Goal: Task Accomplishment & Management: Use online tool/utility

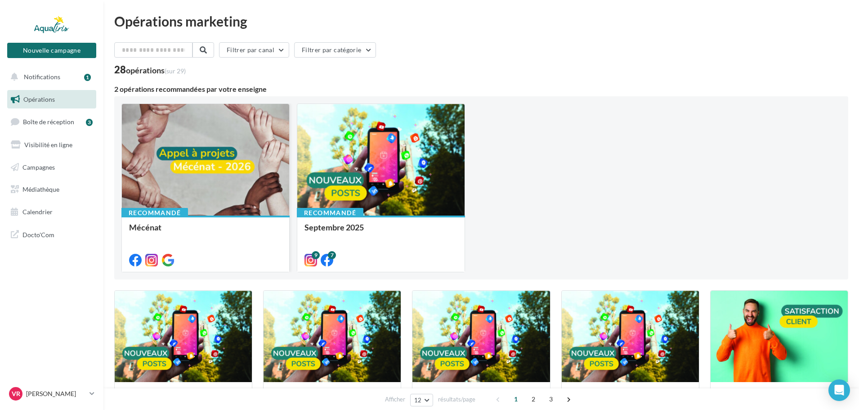
click at [246, 158] on div at bounding box center [205, 160] width 167 height 112
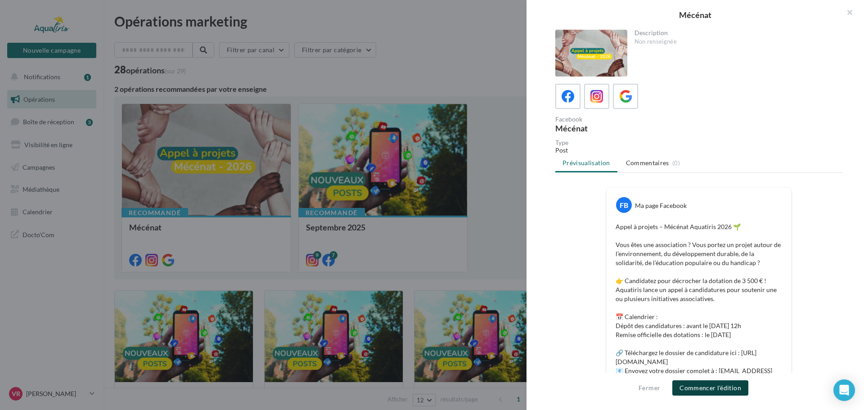
click at [710, 386] on button "Commencer l'édition" at bounding box center [710, 387] width 76 height 15
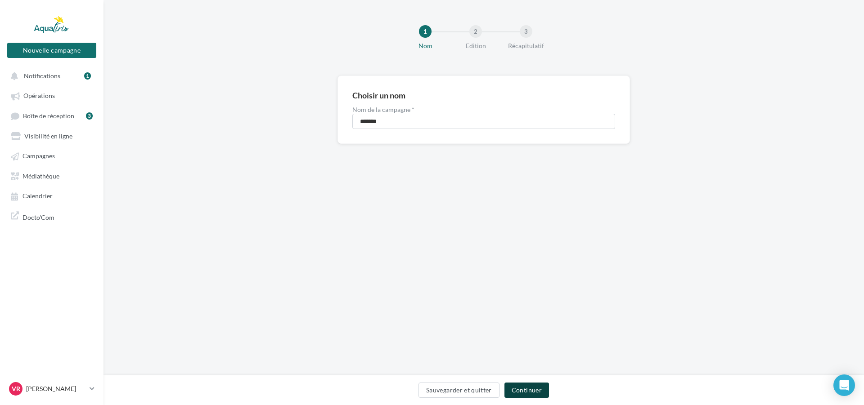
click at [520, 390] on button "Continuer" at bounding box center [526, 390] width 45 height 15
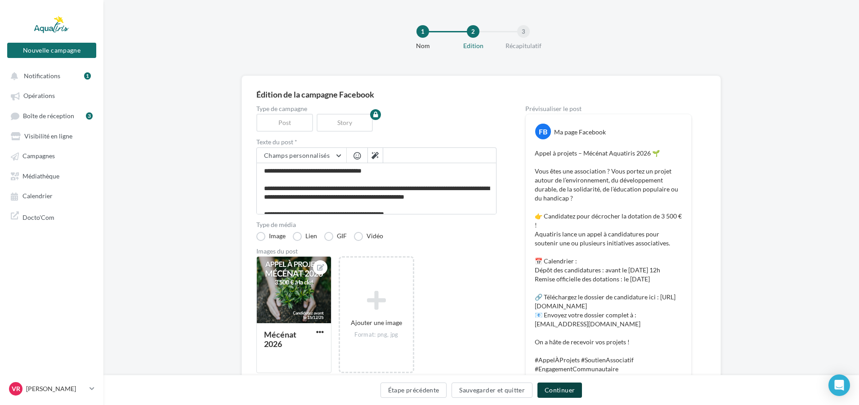
click at [561, 388] on button "Continuer" at bounding box center [560, 390] width 45 height 15
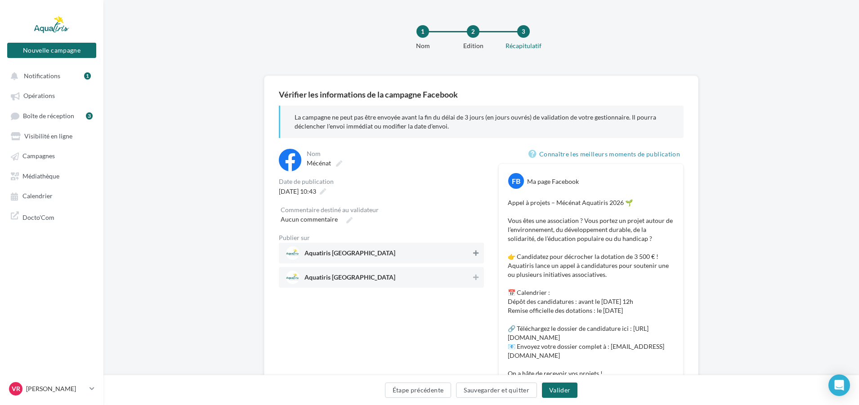
click at [475, 254] on icon at bounding box center [475, 253] width 5 height 6
click at [475, 278] on icon at bounding box center [475, 277] width 5 height 6
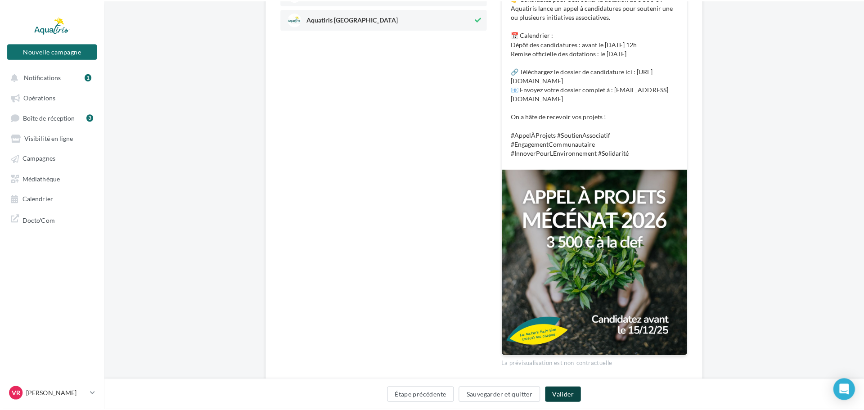
scroll to position [270, 0]
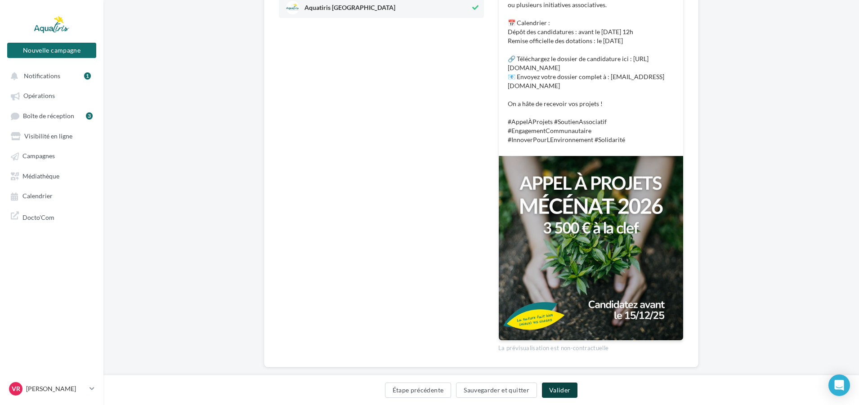
click at [562, 392] on button "Valider" at bounding box center [560, 390] width 36 height 15
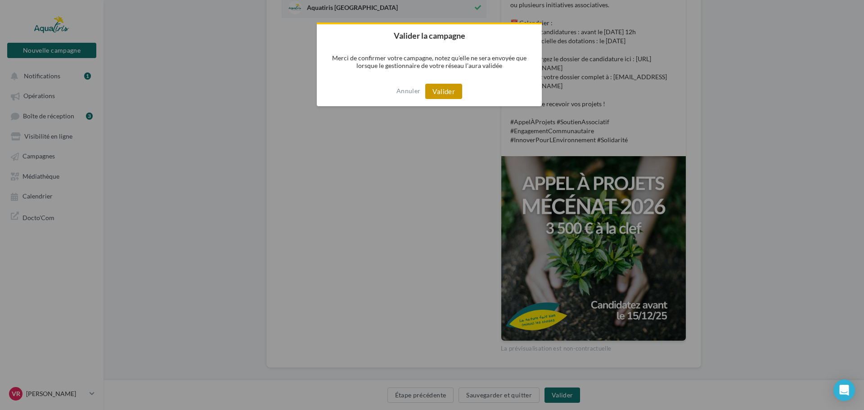
click at [441, 92] on button "Valider" at bounding box center [443, 91] width 37 height 15
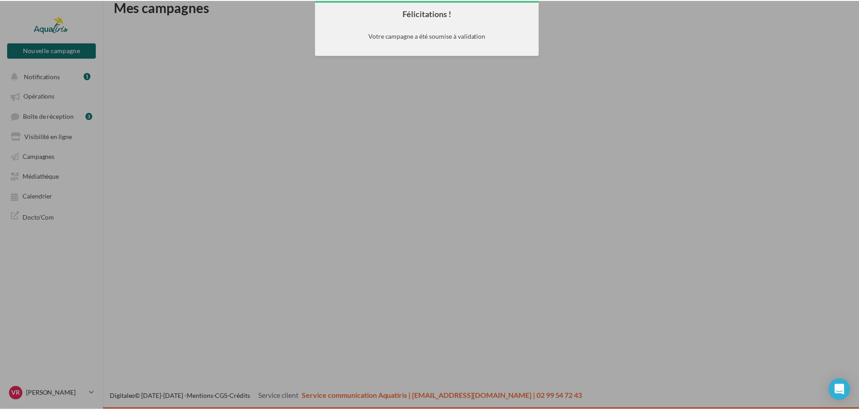
scroll to position [14, 0]
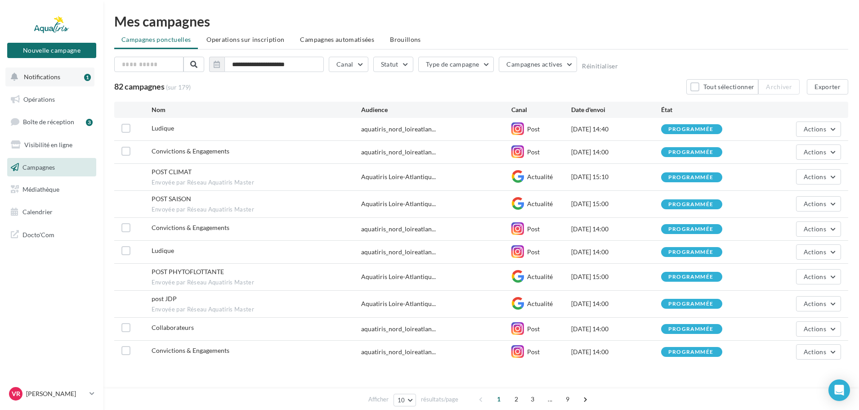
click at [54, 80] on span "Notifications" at bounding box center [42, 77] width 36 height 8
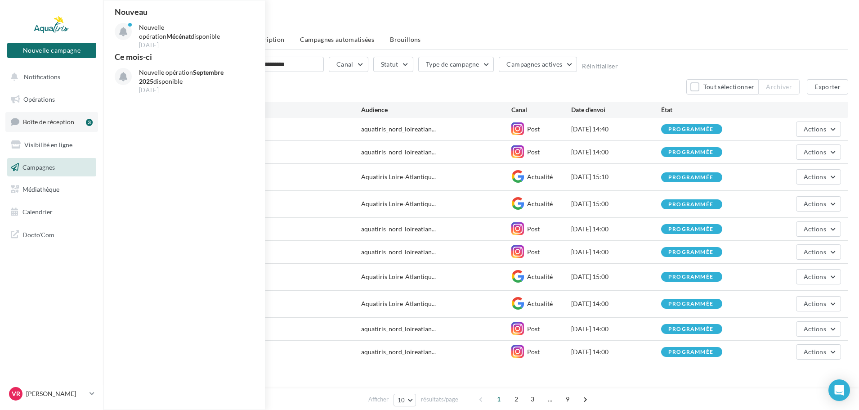
click at [65, 125] on span "Boîte de réception" at bounding box center [48, 122] width 51 height 8
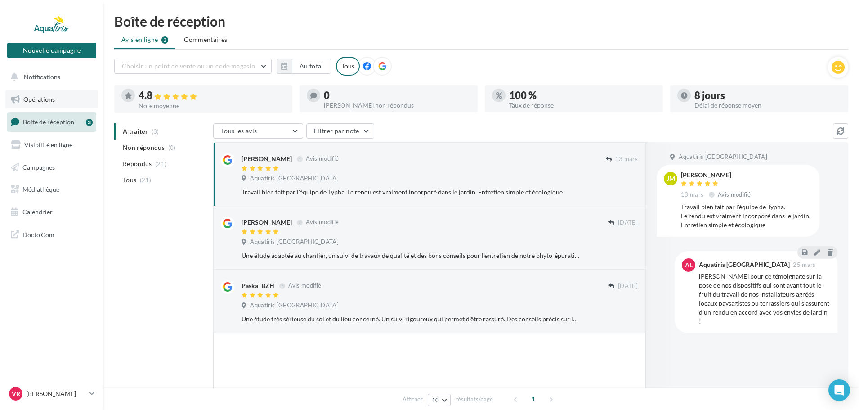
click at [55, 97] on link "Opérations" at bounding box center [51, 99] width 93 height 19
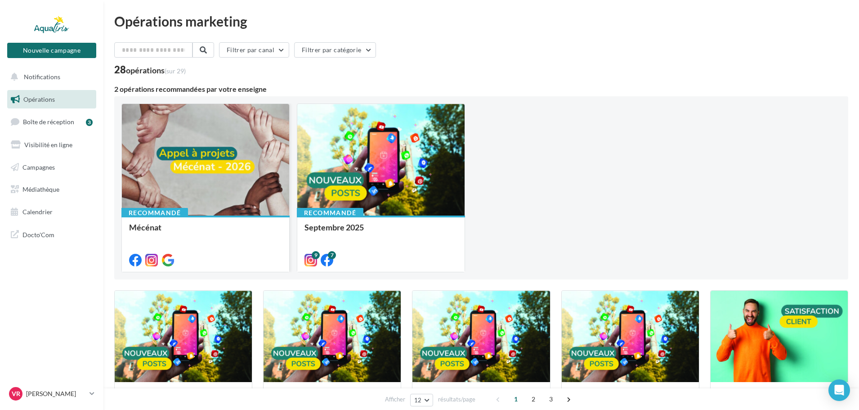
click at [165, 144] on div at bounding box center [205, 160] width 167 height 112
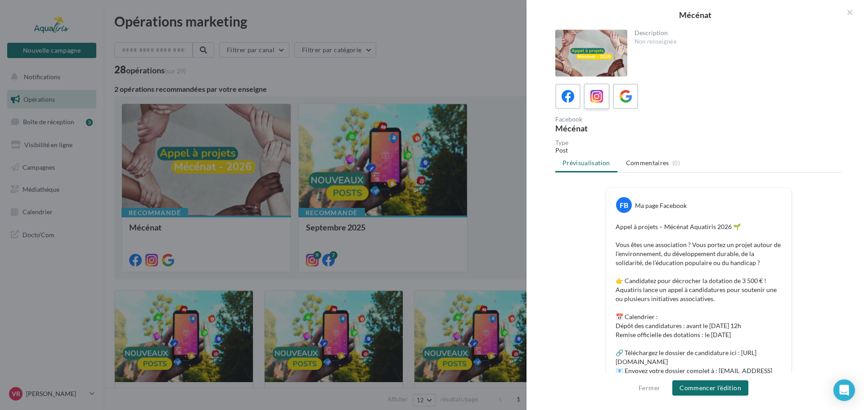
click at [600, 99] on icon at bounding box center [596, 96] width 13 height 13
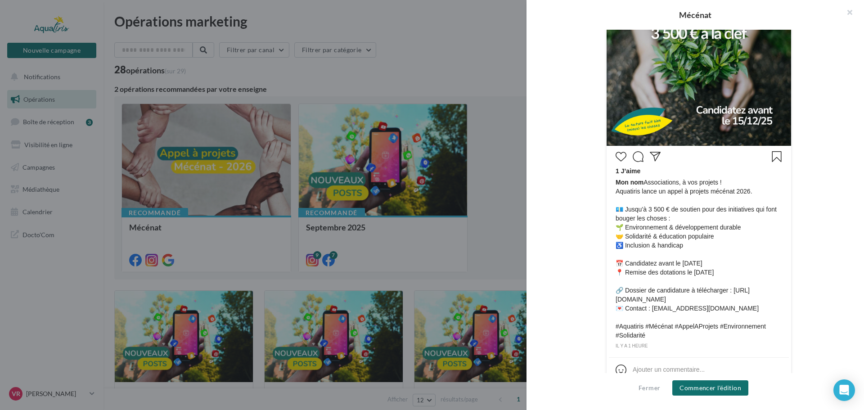
scroll to position [277, 0]
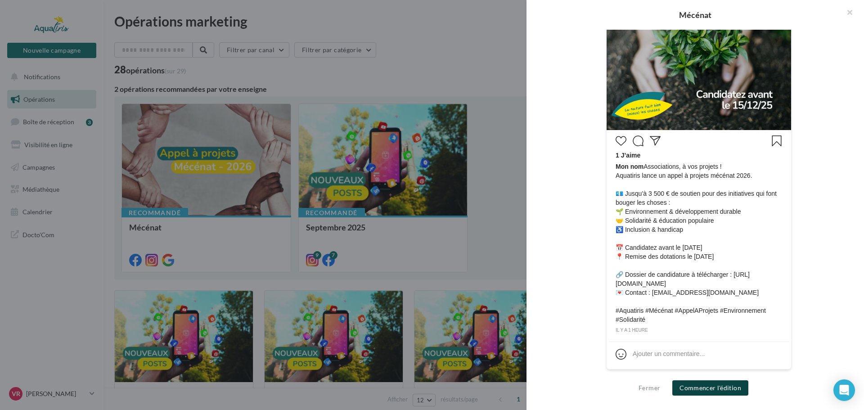
click at [720, 391] on button "Commencer l'édition" at bounding box center [710, 387] width 76 height 15
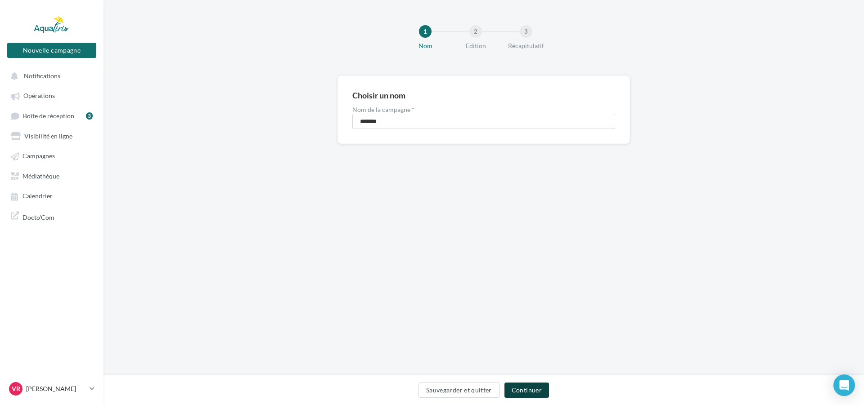
click at [533, 389] on button "Continuer" at bounding box center [526, 390] width 45 height 15
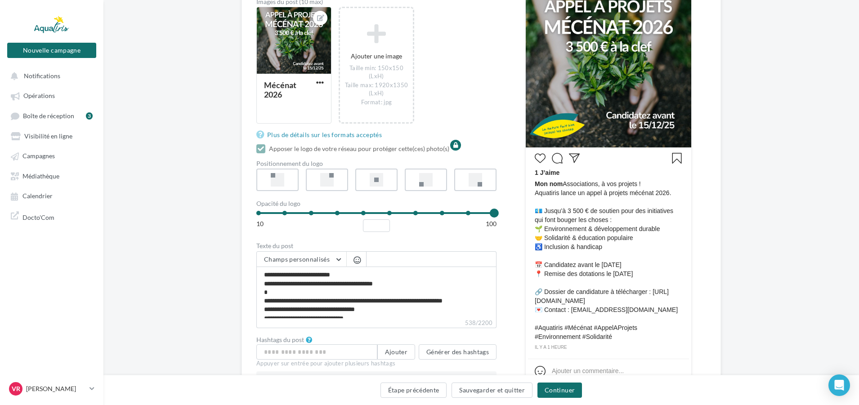
scroll to position [225, 0]
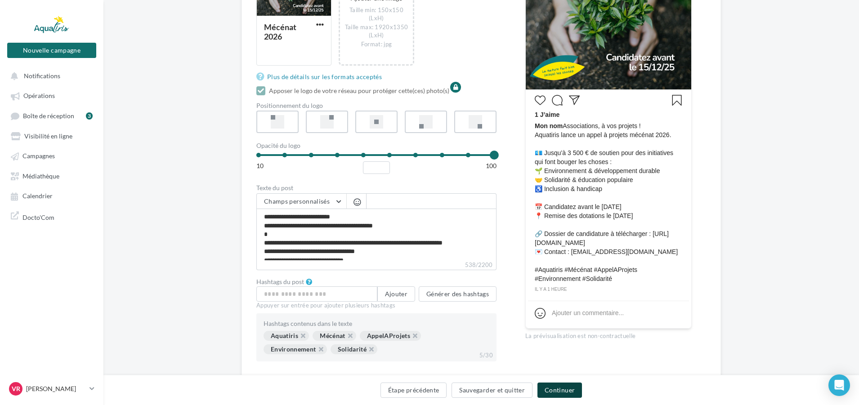
click at [565, 390] on button "Continuer" at bounding box center [560, 390] width 45 height 15
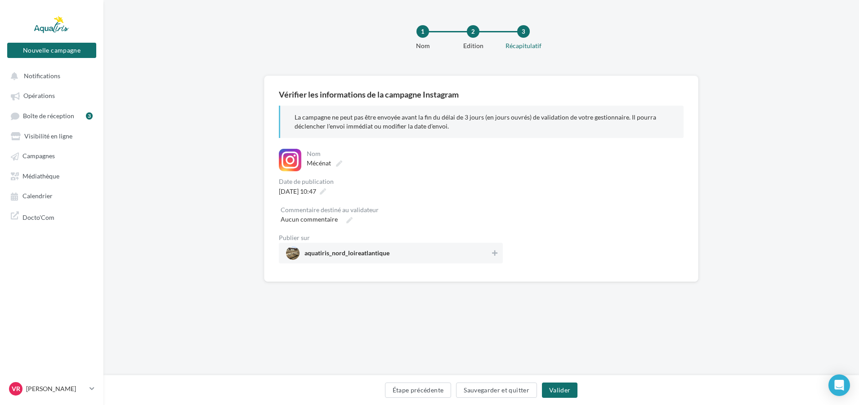
click at [435, 170] on div "Nom ******* Mécénat" at bounding box center [404, 160] width 198 height 22
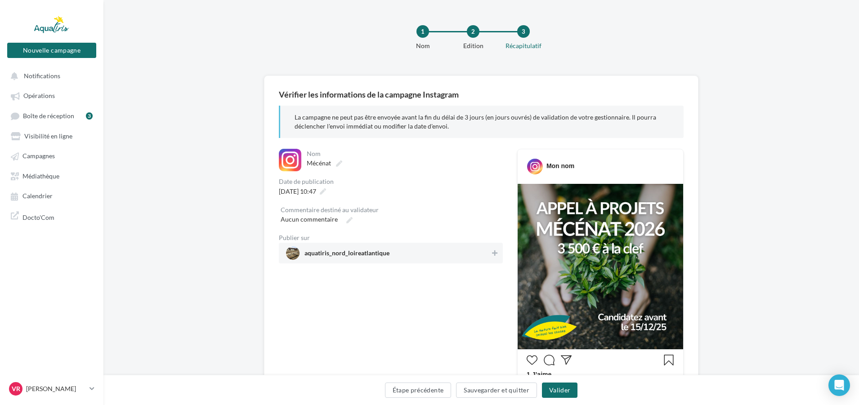
click at [483, 255] on span "aquatiris_nord_loireatlantique" at bounding box center [388, 253] width 204 height 13
click at [565, 394] on button "Valider" at bounding box center [560, 390] width 36 height 15
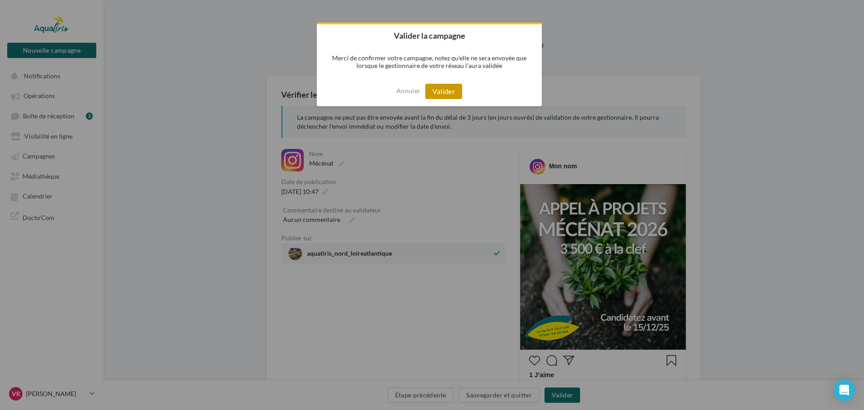
click at [432, 90] on button "Valider" at bounding box center [443, 91] width 37 height 15
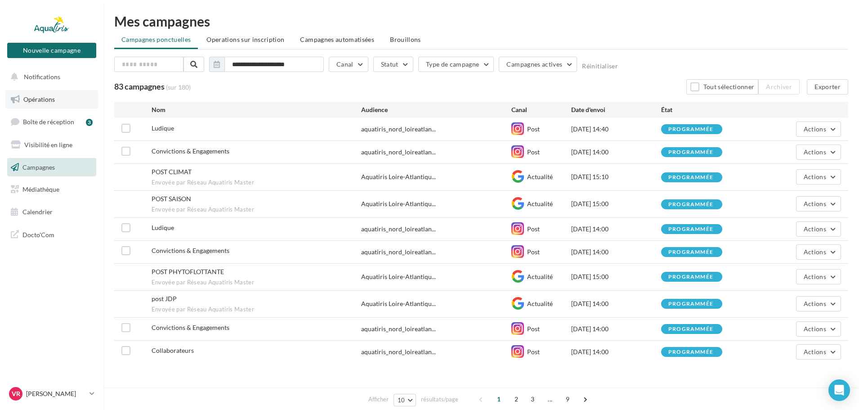
click at [37, 94] on link "Opérations" at bounding box center [51, 99] width 93 height 19
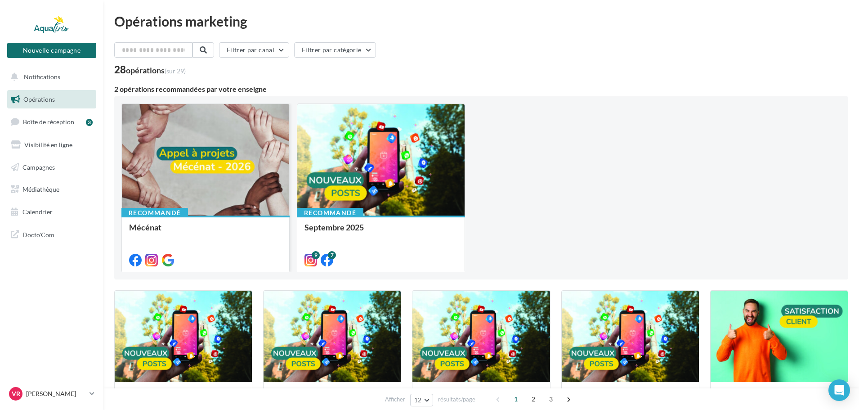
click at [197, 160] on div at bounding box center [205, 160] width 167 height 112
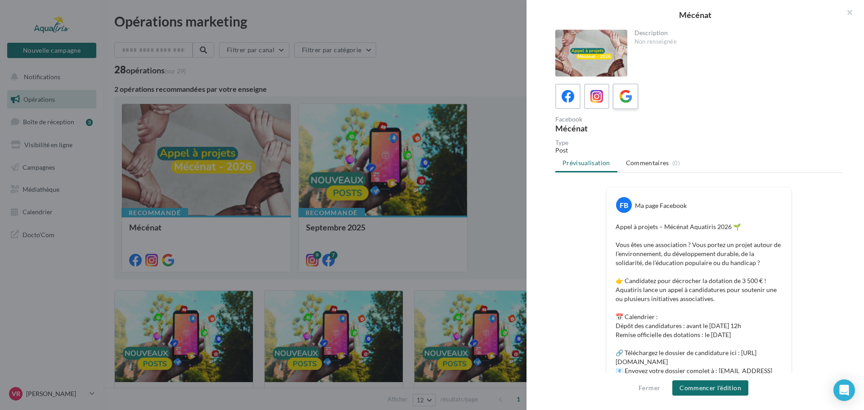
click at [623, 96] on icon at bounding box center [625, 96] width 13 height 13
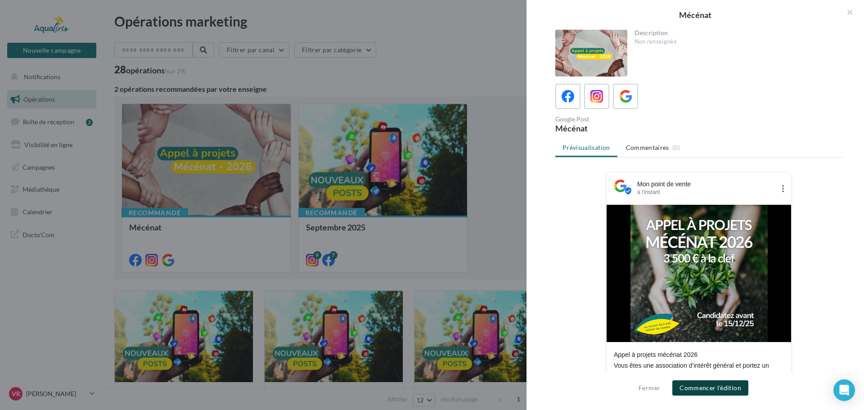
click at [721, 388] on button "Commencer l'édition" at bounding box center [710, 387] width 76 height 15
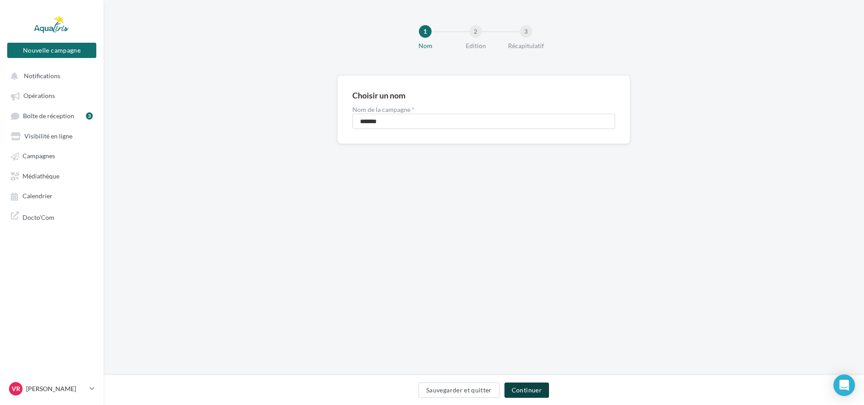
click at [533, 393] on button "Continuer" at bounding box center [526, 390] width 45 height 15
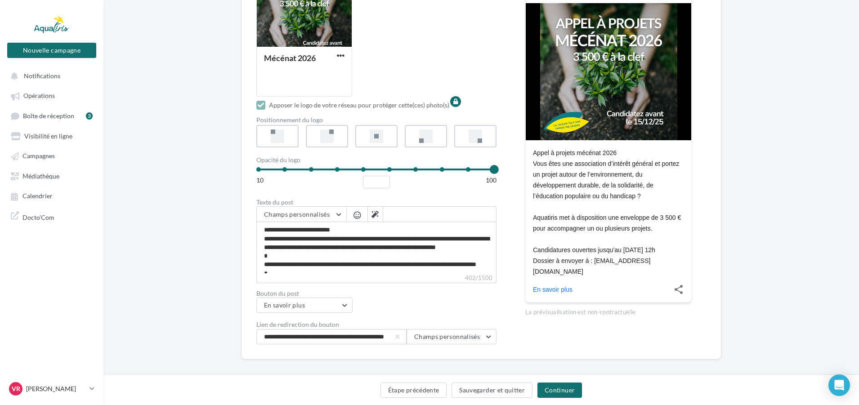
scroll to position [174, 0]
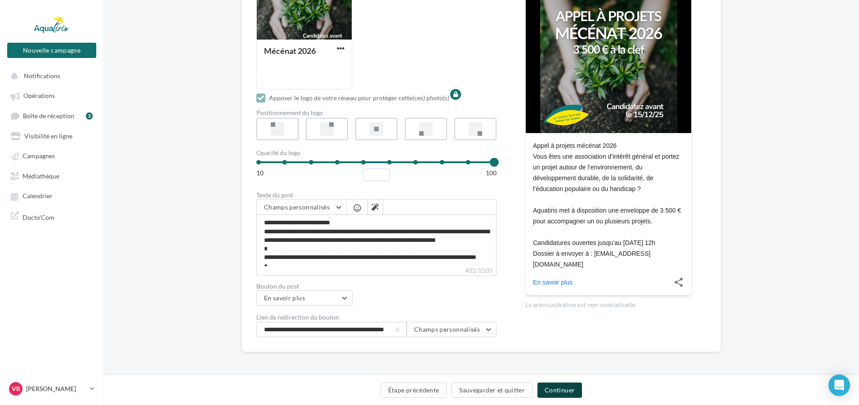
click at [564, 386] on button "Continuer" at bounding box center [560, 390] width 45 height 15
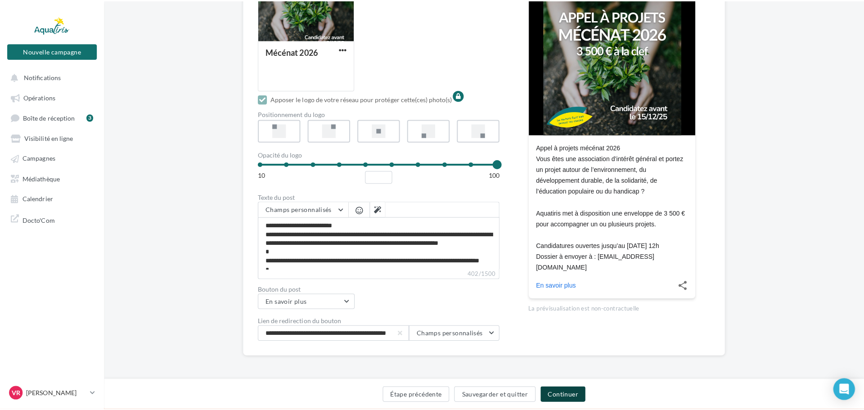
scroll to position [57, 0]
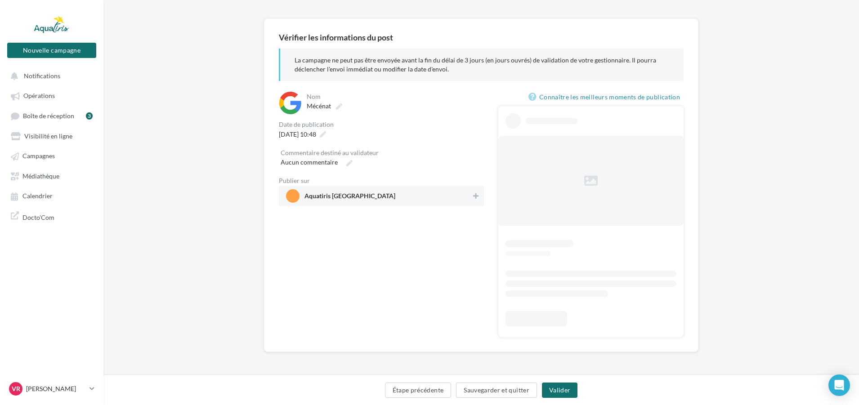
click at [413, 192] on span "Aquatiris Loire-Atlantique Nord" at bounding box center [378, 195] width 185 height 13
click at [569, 390] on button "Valider" at bounding box center [560, 390] width 36 height 15
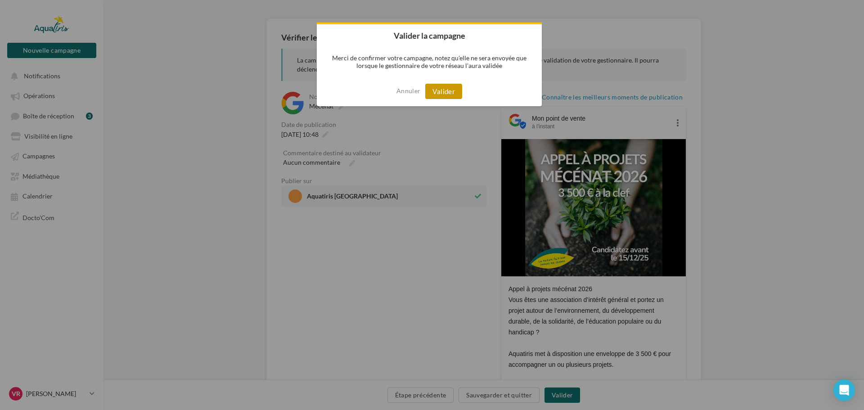
click at [451, 95] on button "Valider" at bounding box center [443, 91] width 37 height 15
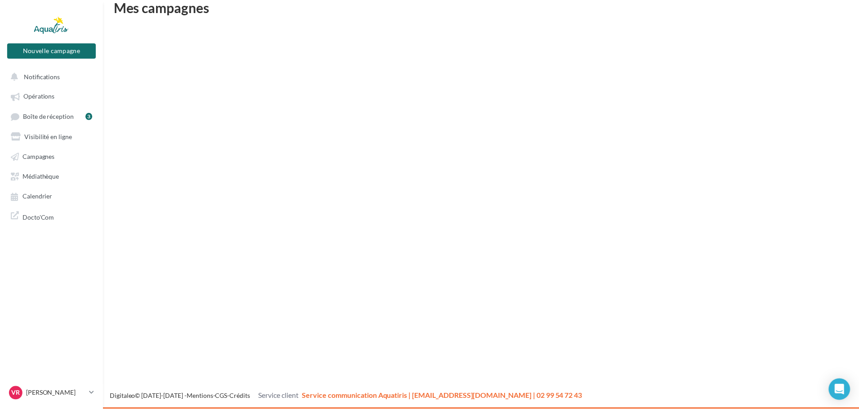
scroll to position [14, 0]
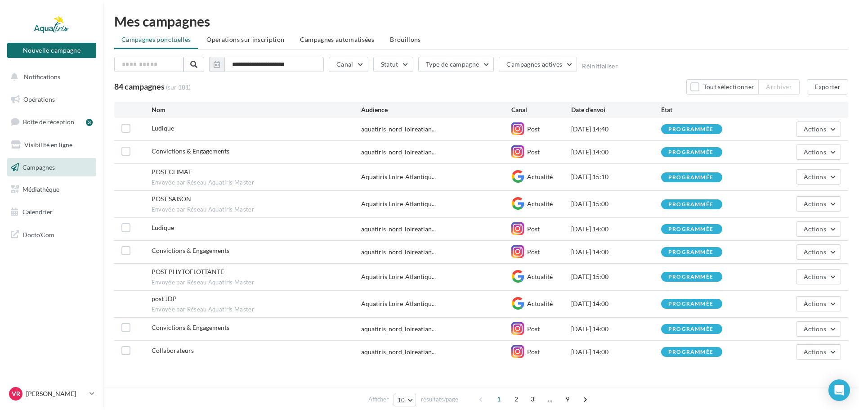
click at [451, 94] on div "**********" at bounding box center [481, 223] width 734 height 332
